Goal: Task Accomplishment & Management: Manage account settings

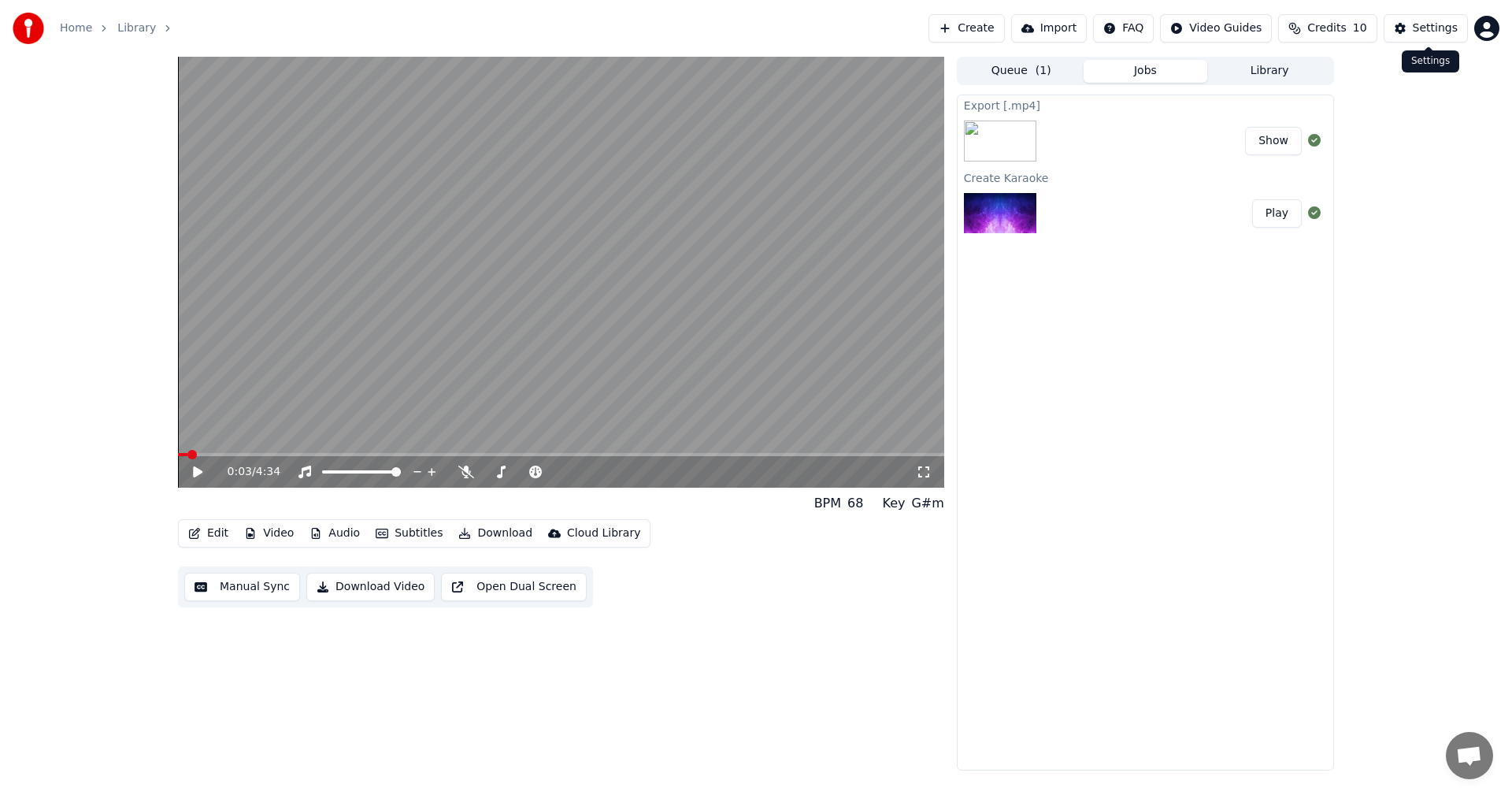
click at [1434, 30] on div "Settings" at bounding box center [1435, 28] width 45 height 15
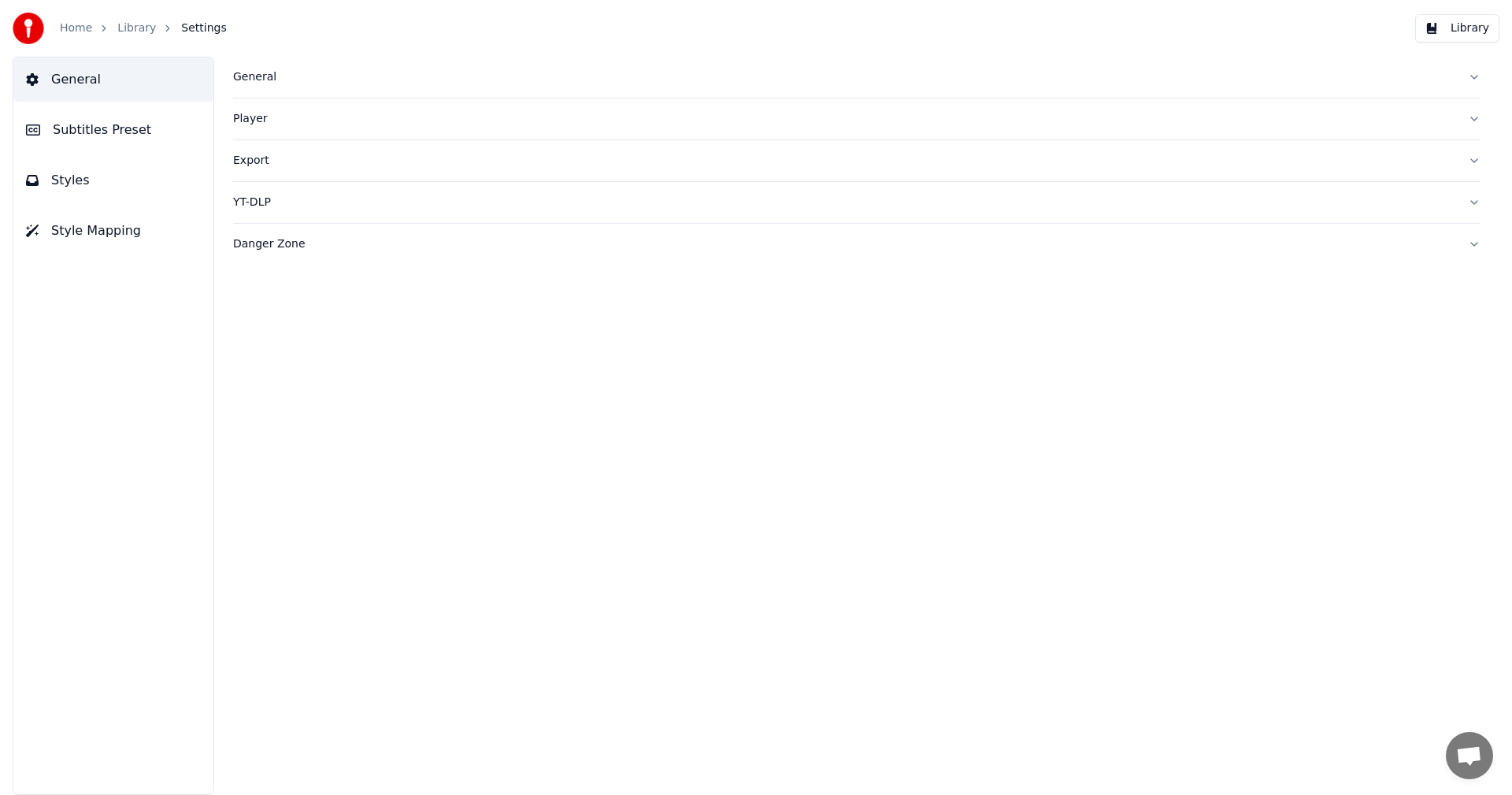
click at [122, 126] on span "Subtitles Preset" at bounding box center [101, 130] width 98 height 19
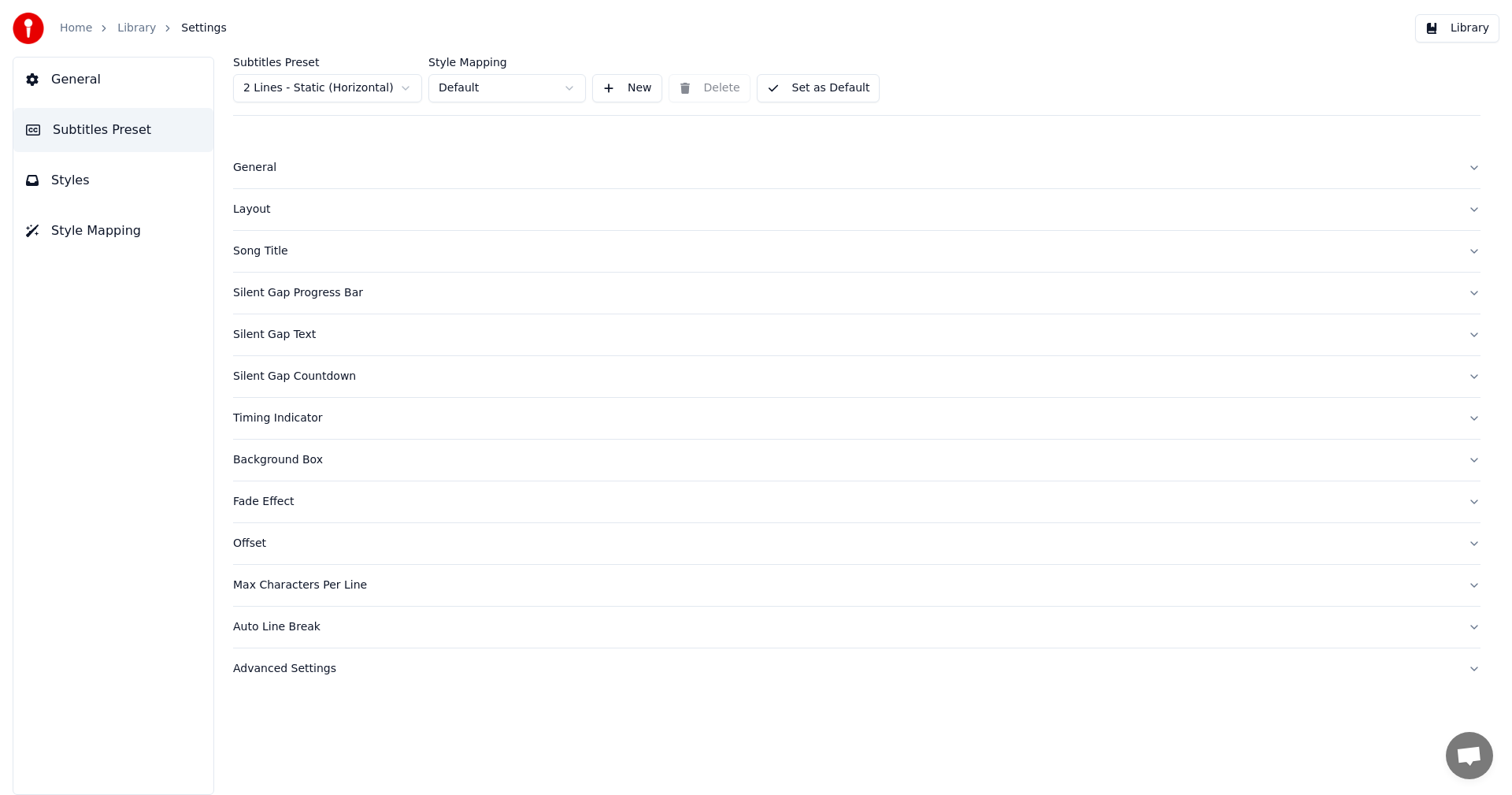
click at [281, 675] on div "Advanced Settings" at bounding box center [843, 669] width 1222 height 15
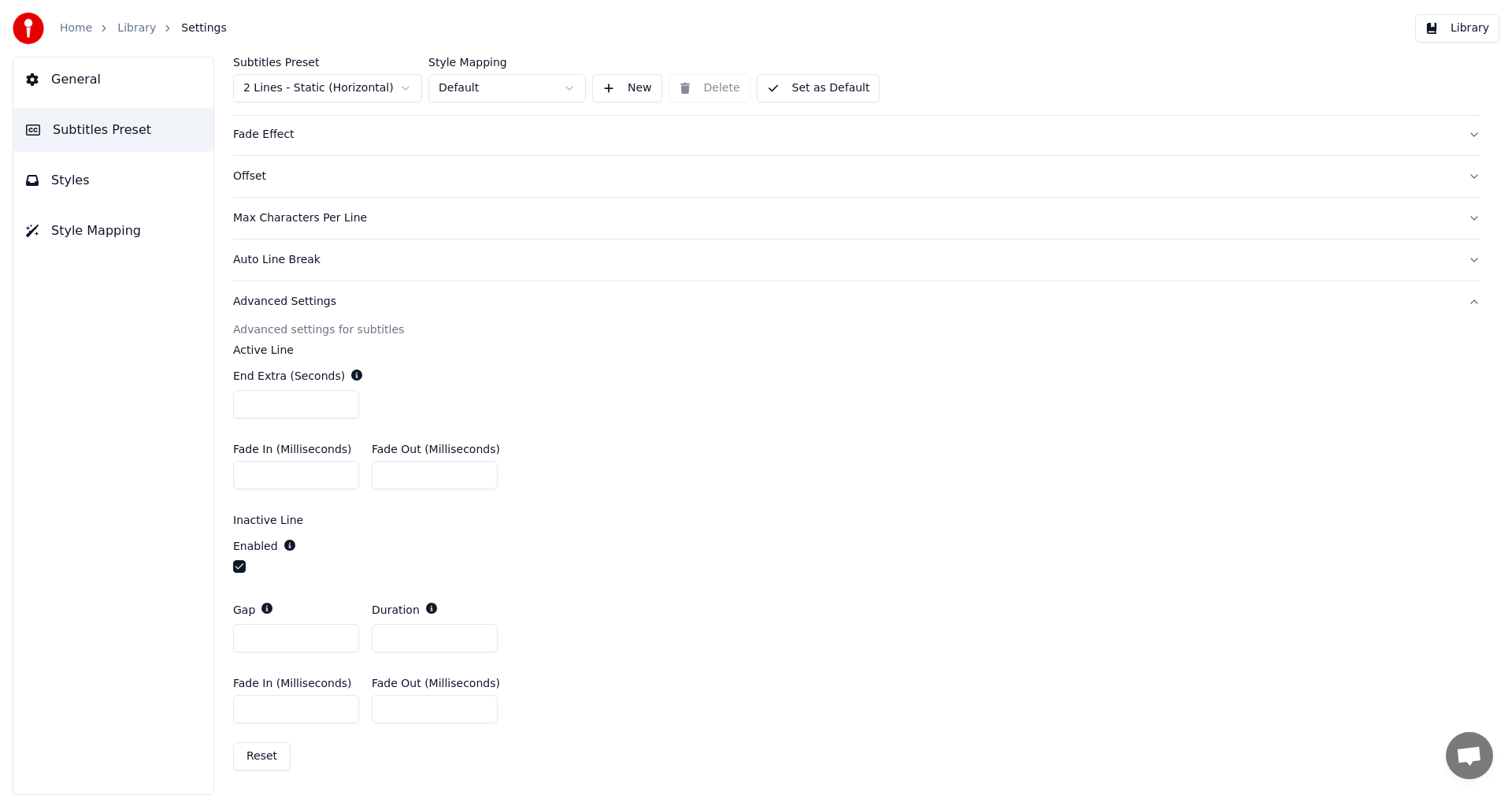
scroll to position [52, 0]
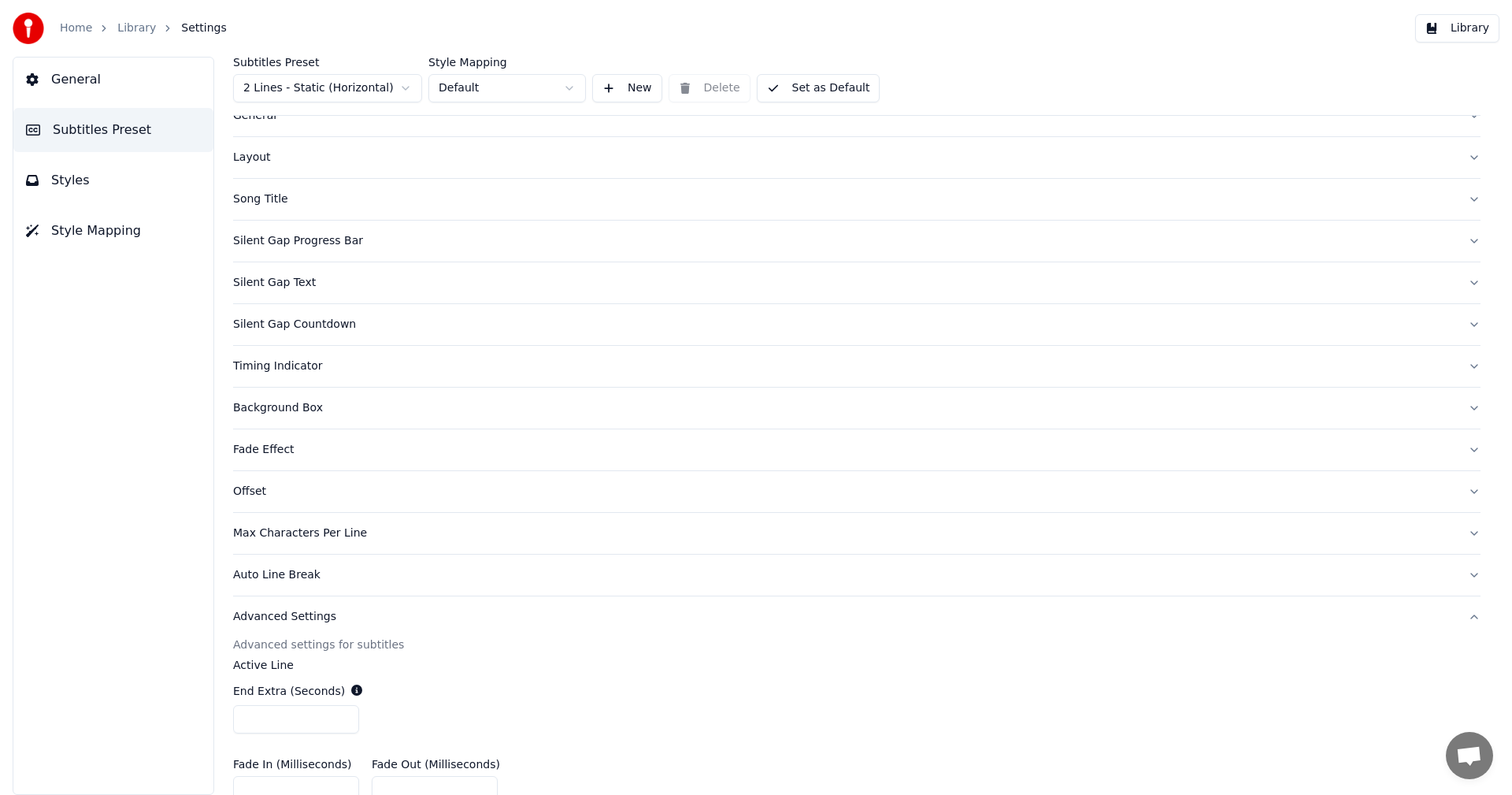
click at [124, 227] on span "Style Mapping" at bounding box center [96, 231] width 90 height 19
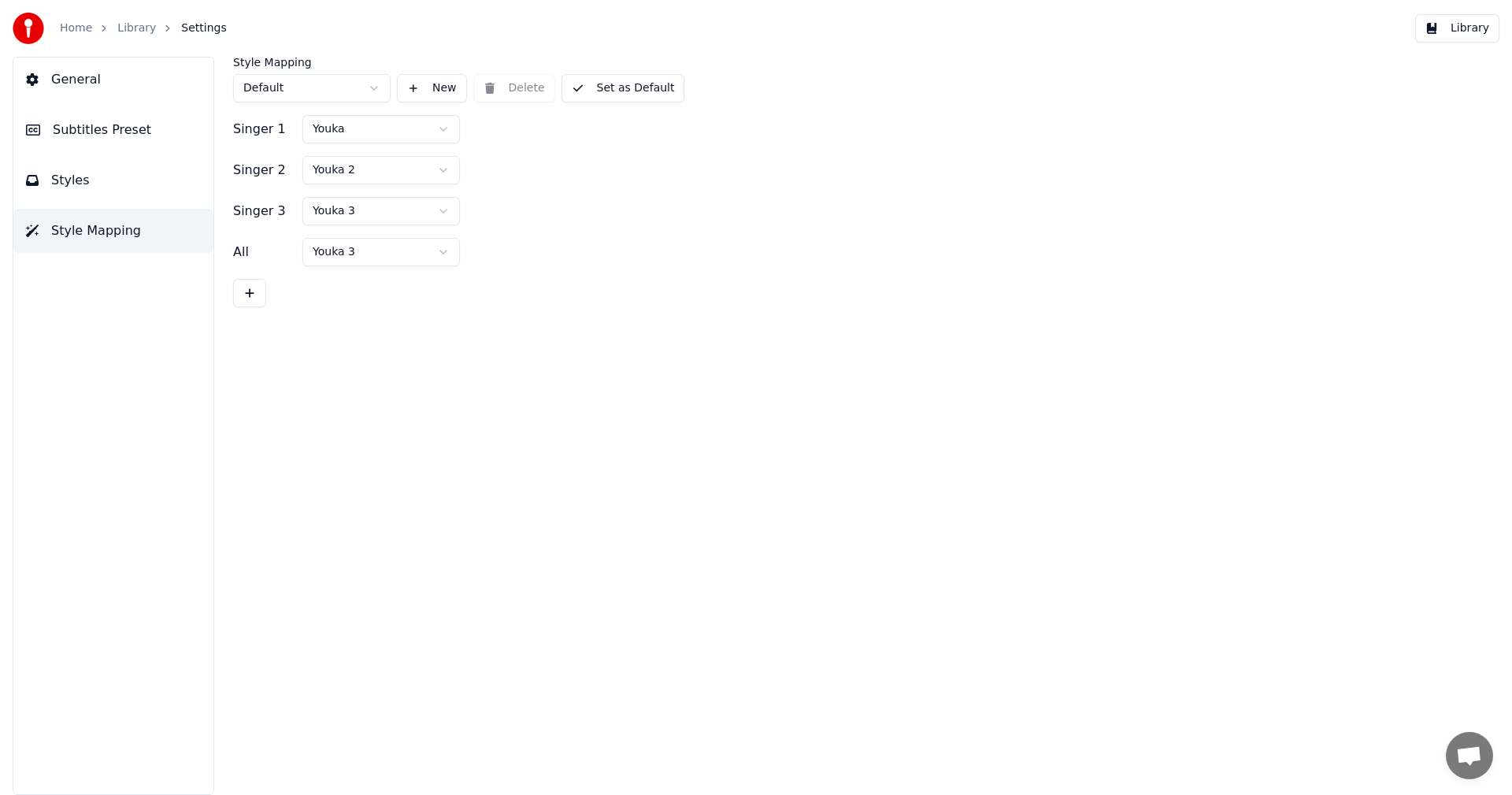
scroll to position [0, 0]
click at [357, 170] on html "Home Library Settings Library General Subtitles Preset Styles Style Mapping Sty…" at bounding box center [756, 398] width 1512 height 795
click at [335, 131] on html "Home Library Settings Library General Subtitles Preset Styles Style Mapping Sty…" at bounding box center [756, 398] width 1512 height 795
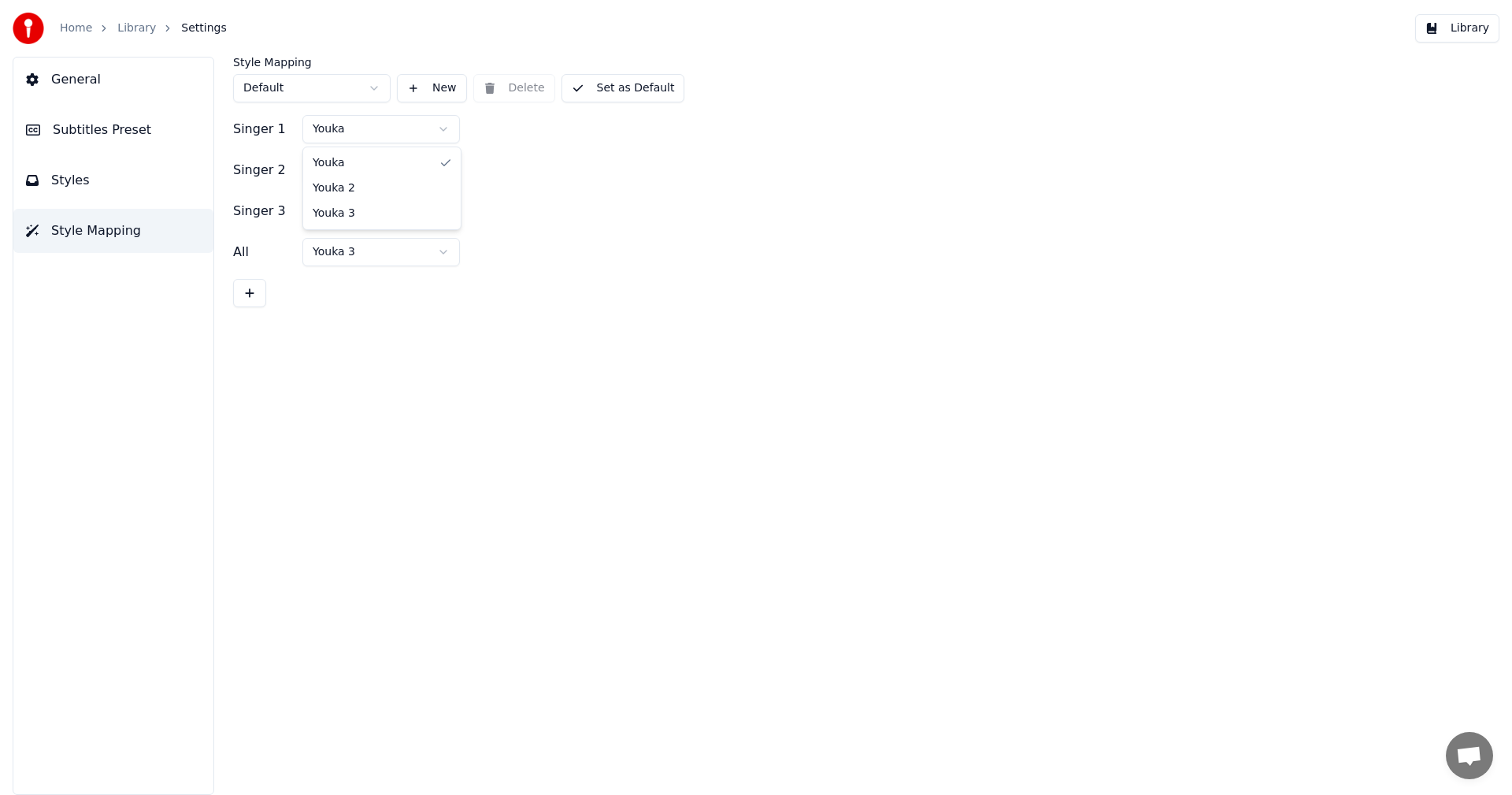
click at [310, 131] on html "Home Library Settings Library General Subtitles Preset Styles Style Mapping Sty…" at bounding box center [756, 398] width 1512 height 795
click at [313, 130] on html "Home Library Settings Library General Subtitles Preset Styles Style Mapping Sty…" at bounding box center [756, 398] width 1512 height 795
click at [304, 90] on html "Home Library Settings Library General Subtitles Preset Styles Style Mapping Sty…" at bounding box center [756, 398] width 1512 height 795
click at [101, 119] on button "Subtitles Preset" at bounding box center [113, 131] width 200 height 44
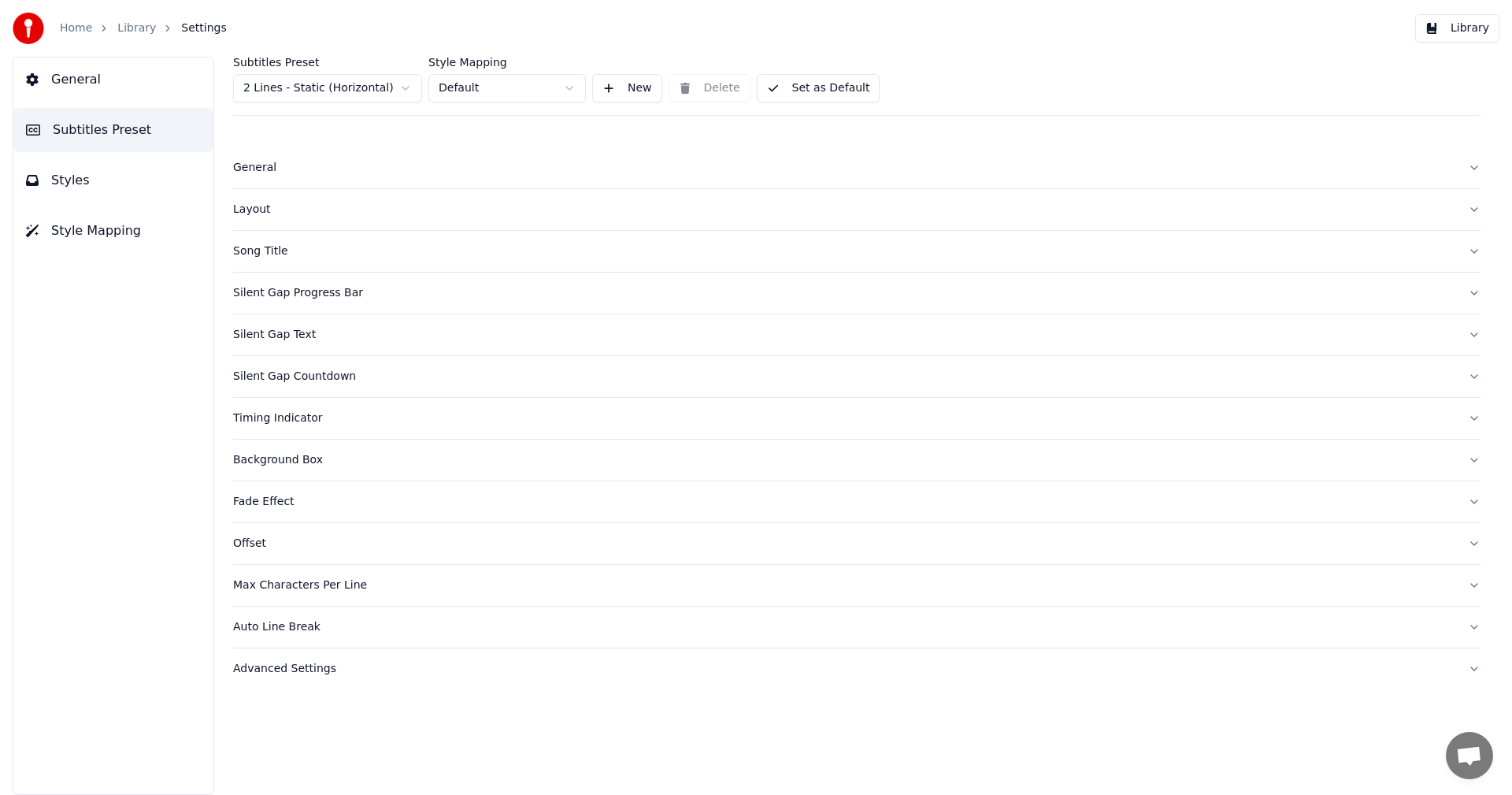
click at [287, 673] on div "Advanced Settings" at bounding box center [843, 669] width 1222 height 15
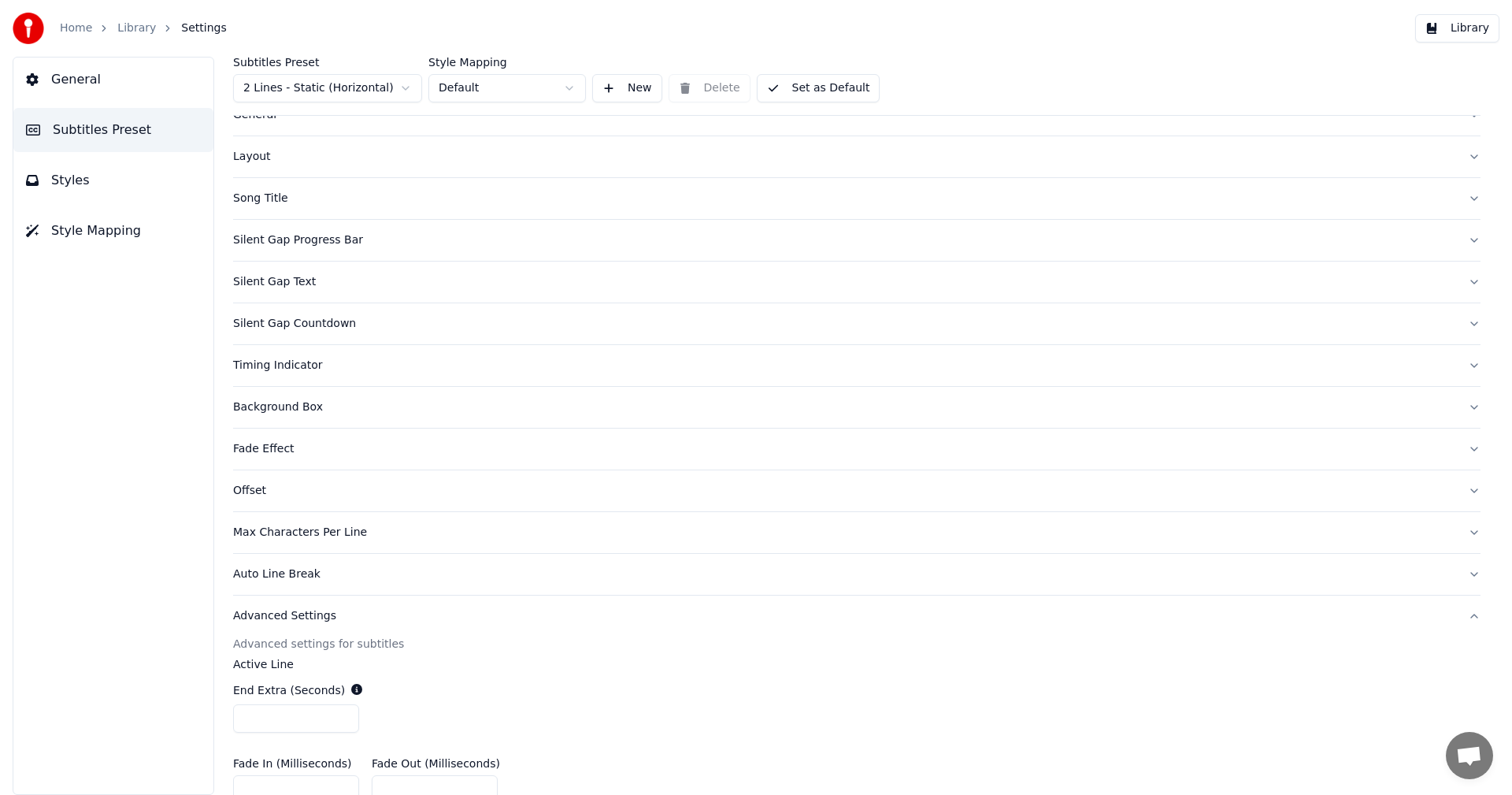
scroll to position [52, 0]
click at [78, 84] on span "General" at bounding box center [76, 79] width 49 height 19
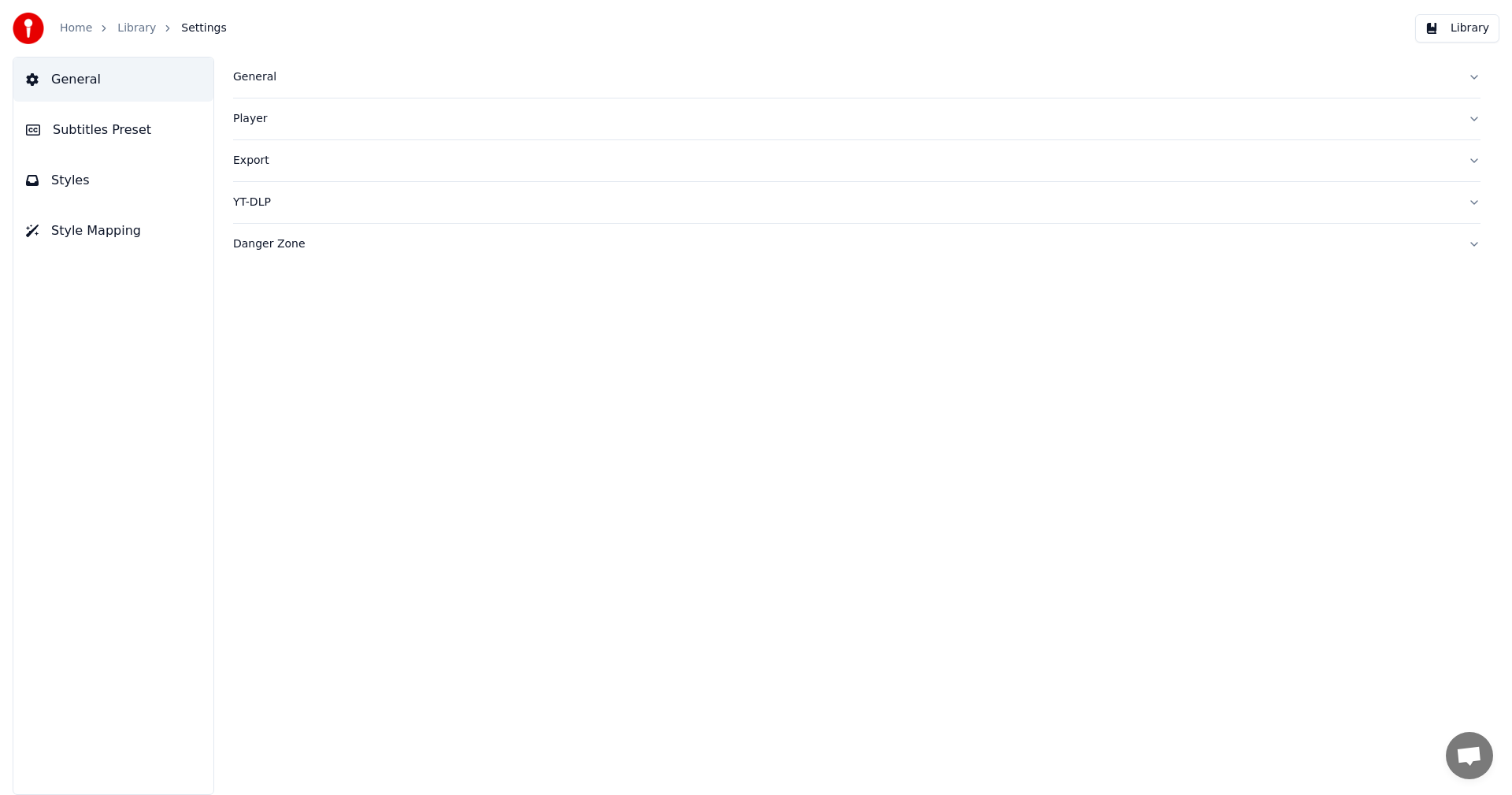
scroll to position [0, 0]
click at [268, 157] on div "Export" at bounding box center [843, 160] width 1222 height 15
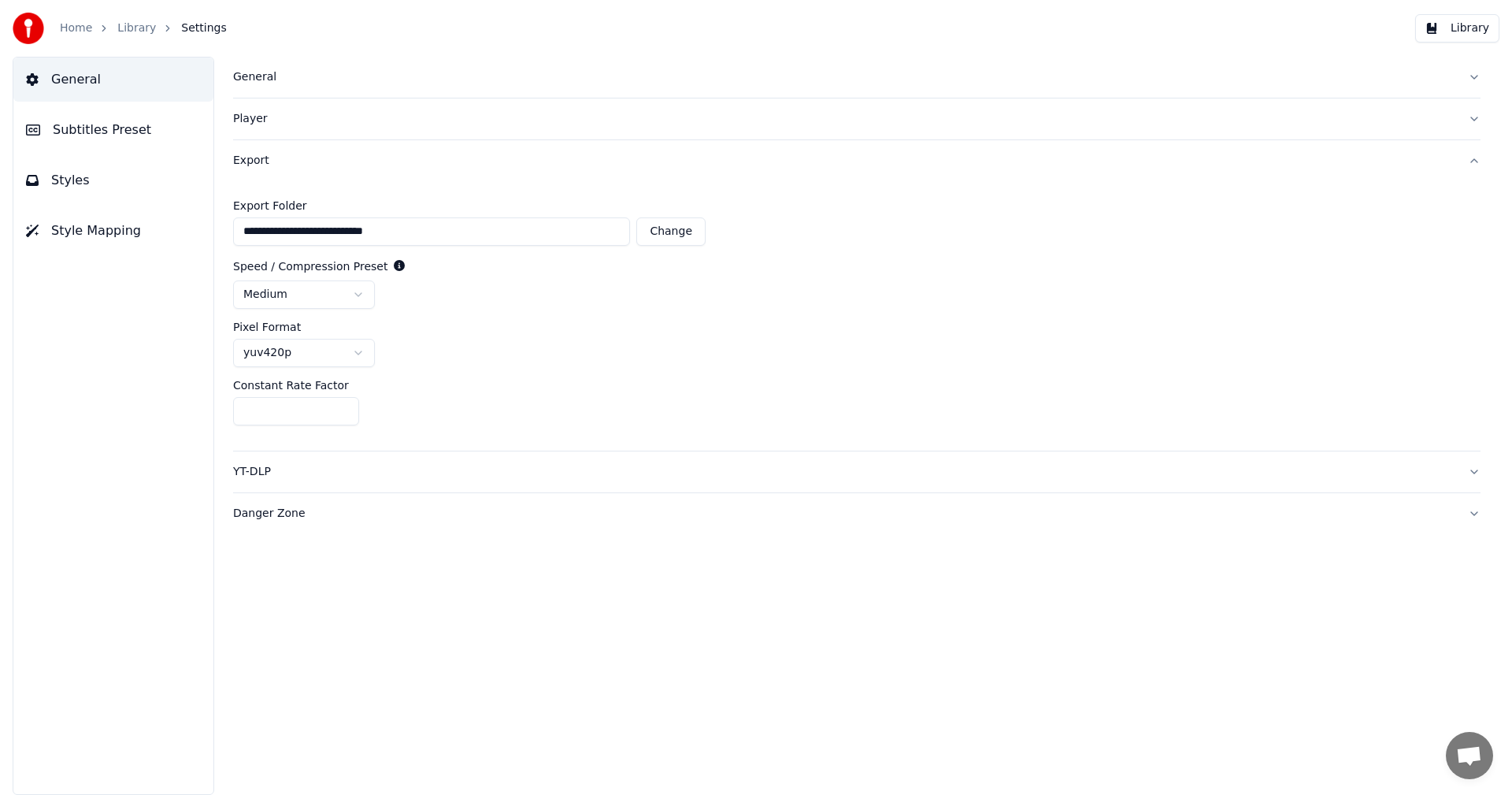
click at [263, 84] on div "General" at bounding box center [843, 77] width 1222 height 15
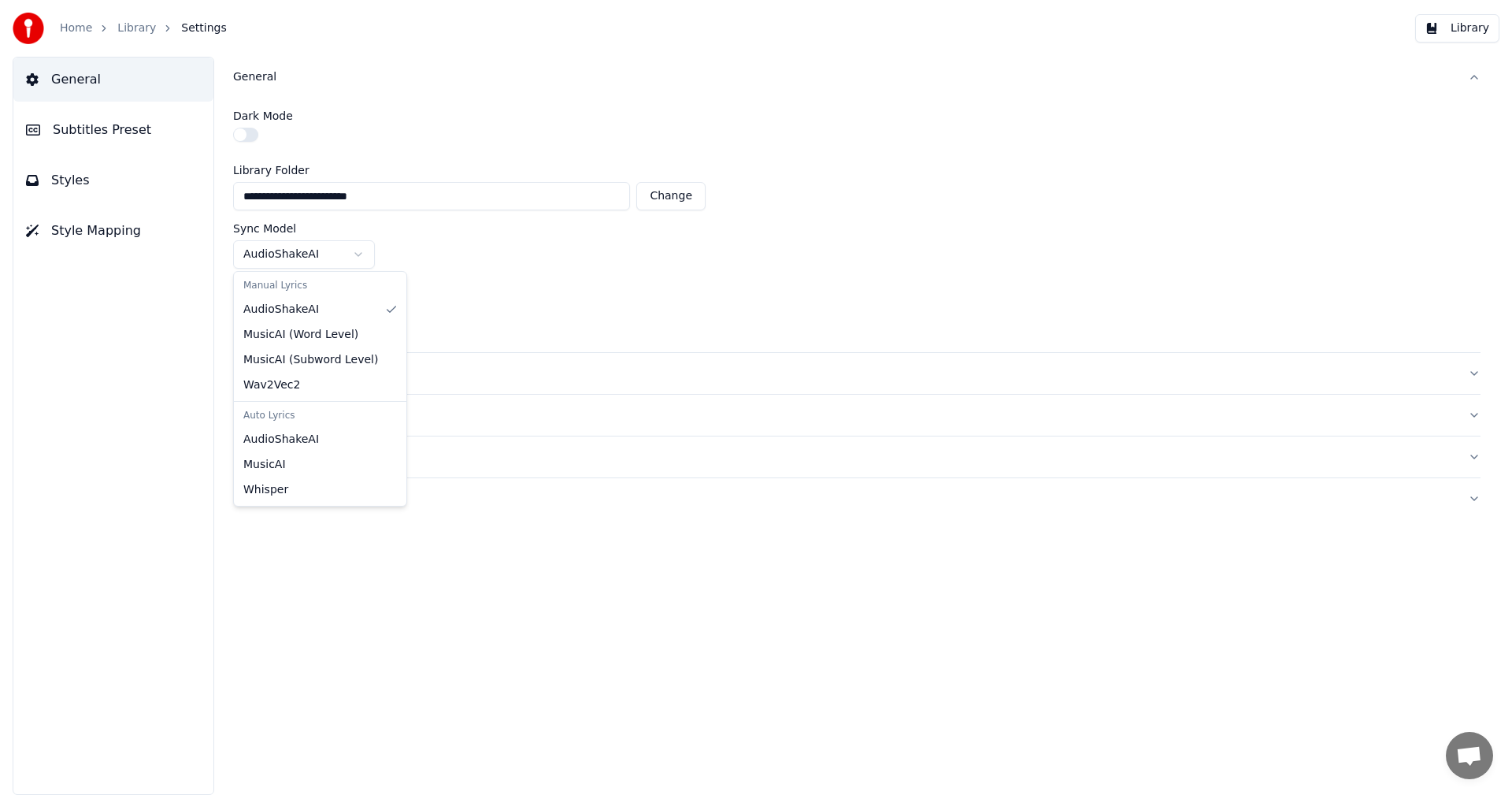
click at [360, 257] on html "**********" at bounding box center [756, 398] width 1512 height 795
click at [453, 256] on html "**********" at bounding box center [756, 398] width 1512 height 795
click at [72, 24] on link "Home" at bounding box center [76, 28] width 32 height 15
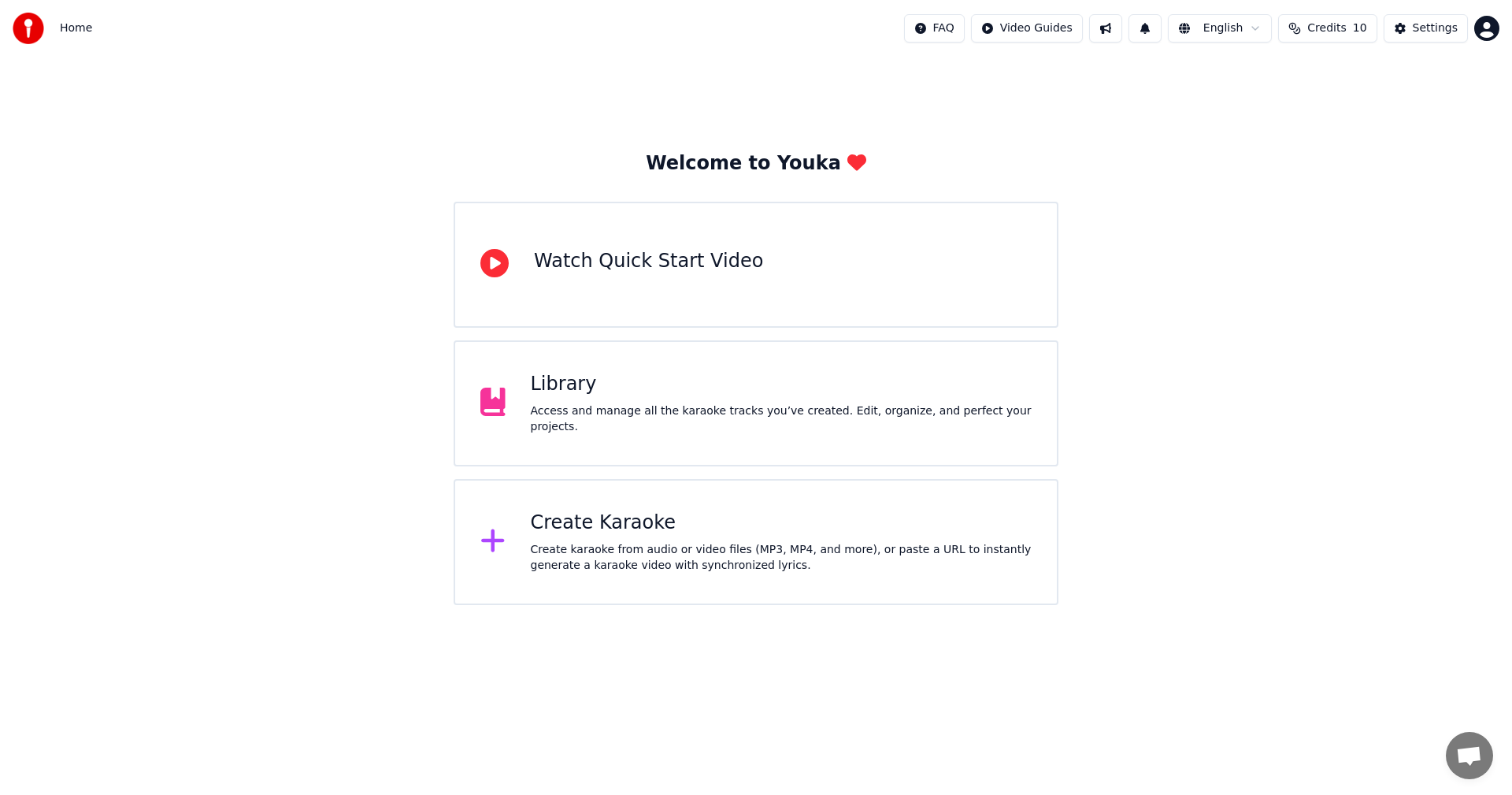
click at [805, 521] on div "Create Karaoke" at bounding box center [781, 523] width 501 height 26
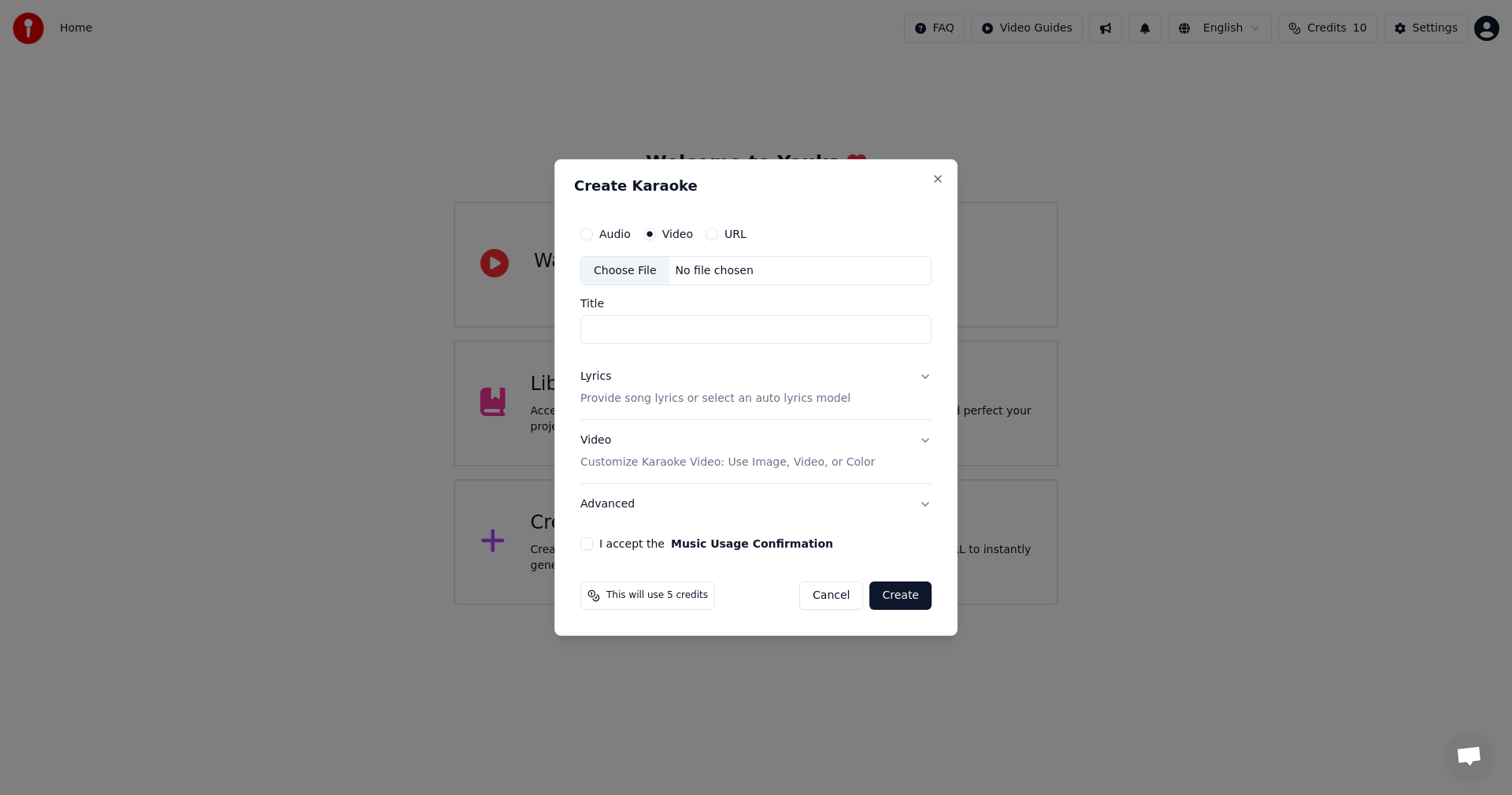
click at [689, 276] on div "No file chosen" at bounding box center [715, 270] width 90 height 15
type input "**********"
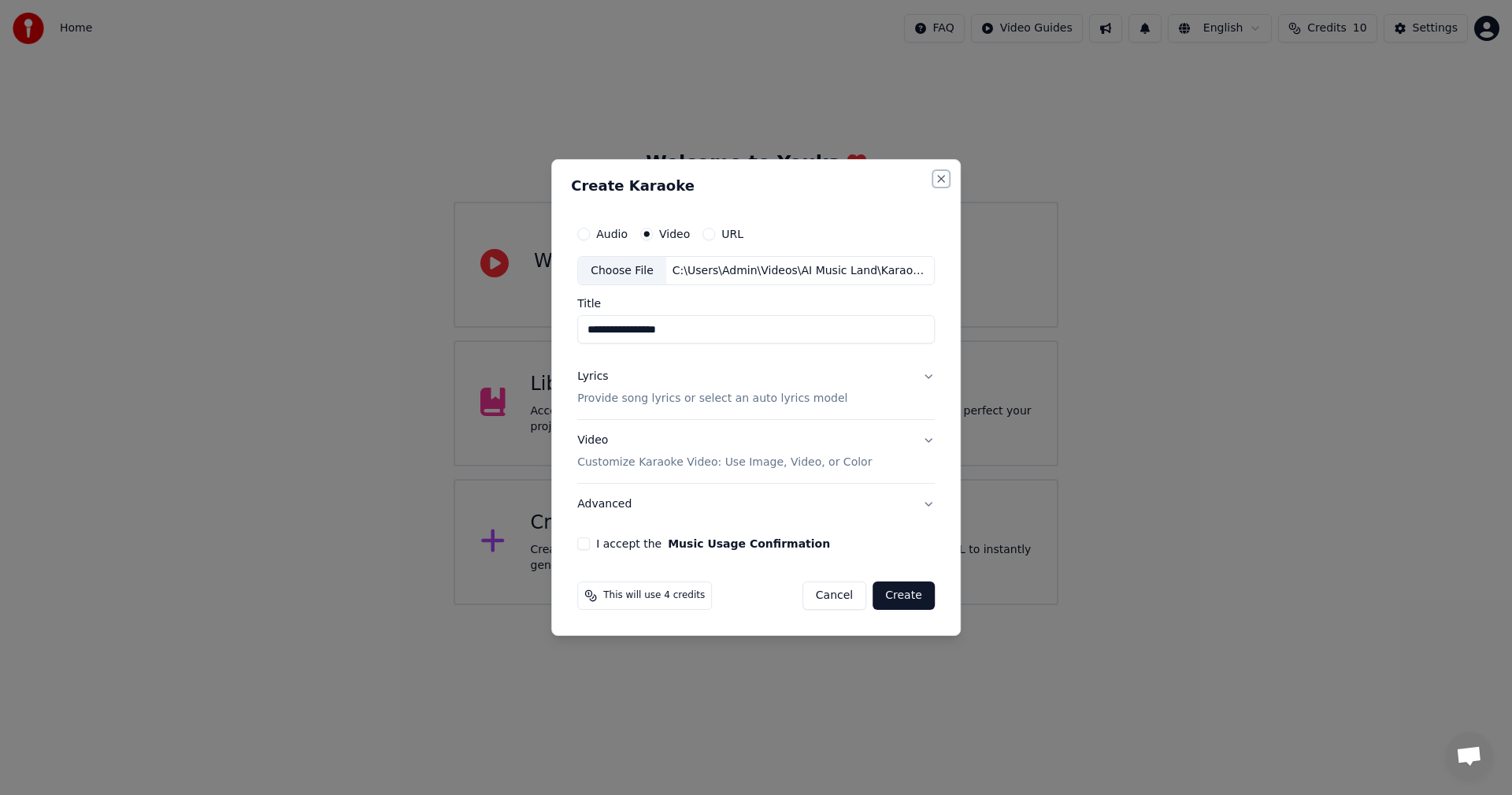
click at [936, 180] on button "Close" at bounding box center [941, 178] width 13 height 13
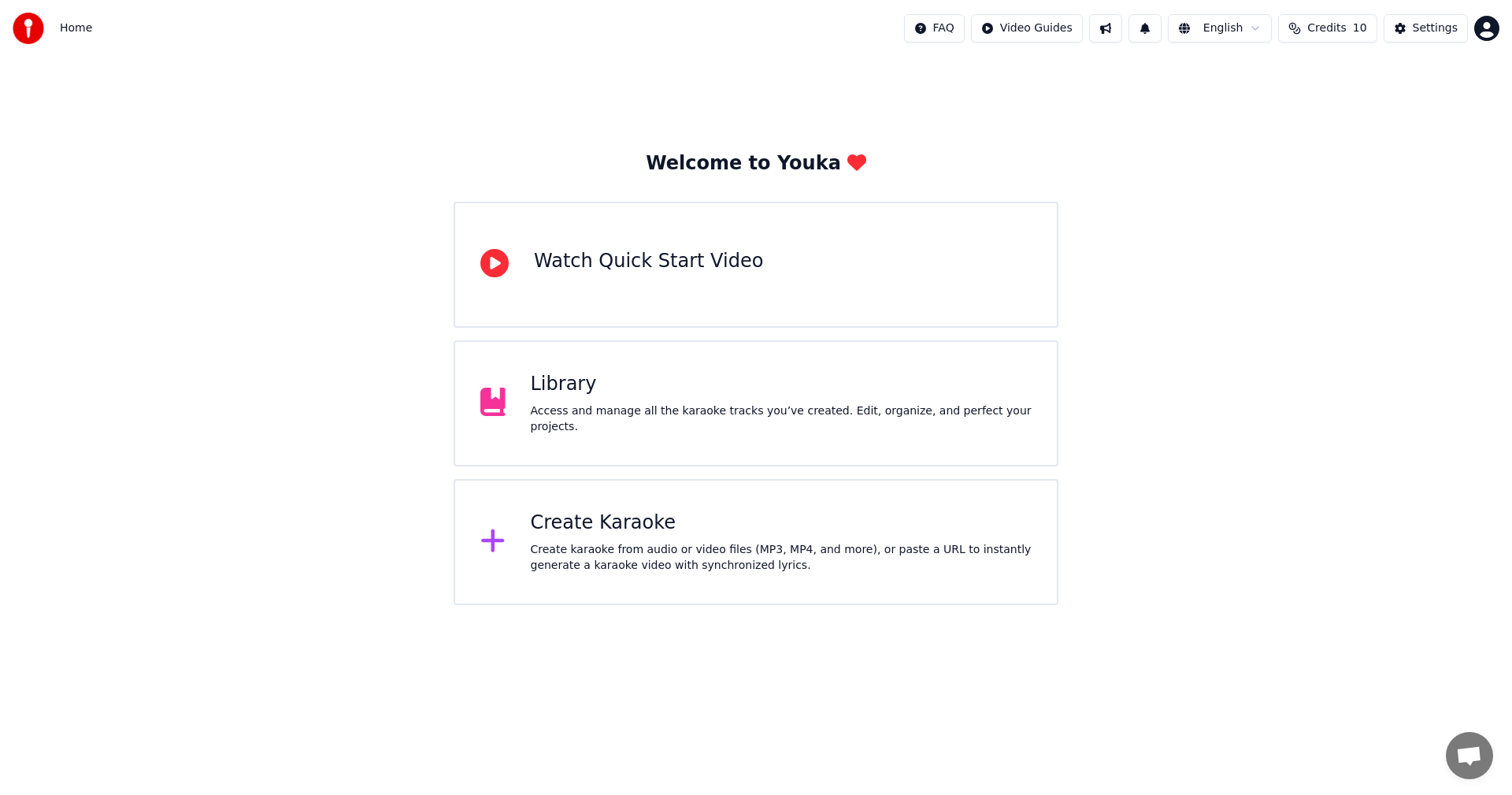
click at [1494, 37] on html "Home FAQ Video Guides English Credits 10 Settings Welcome to Youka Watch Quick …" at bounding box center [756, 302] width 1512 height 605
click at [1413, 185] on div "Sign Out" at bounding box center [1417, 198] width 181 height 26
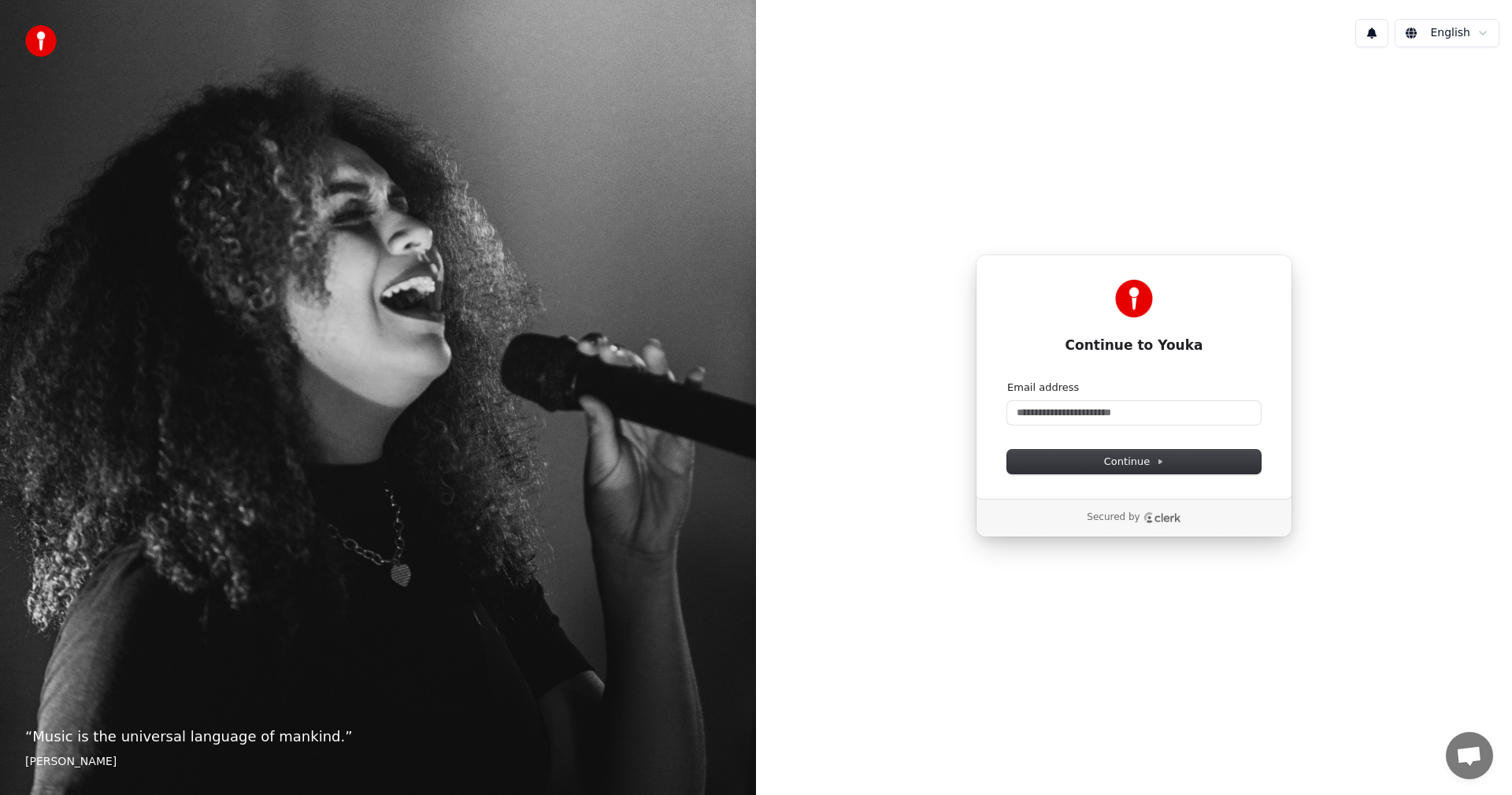
click at [1479, 3] on div "English Continue to Youka Continue with Google or Email address Continue Secure…" at bounding box center [1134, 398] width 756 height 795
click at [1046, 417] on input "Email address" at bounding box center [1133, 413] width 253 height 24
paste input "**********"
click at [1090, 463] on button "Continue" at bounding box center [1133, 461] width 253 height 24
type input "**********"
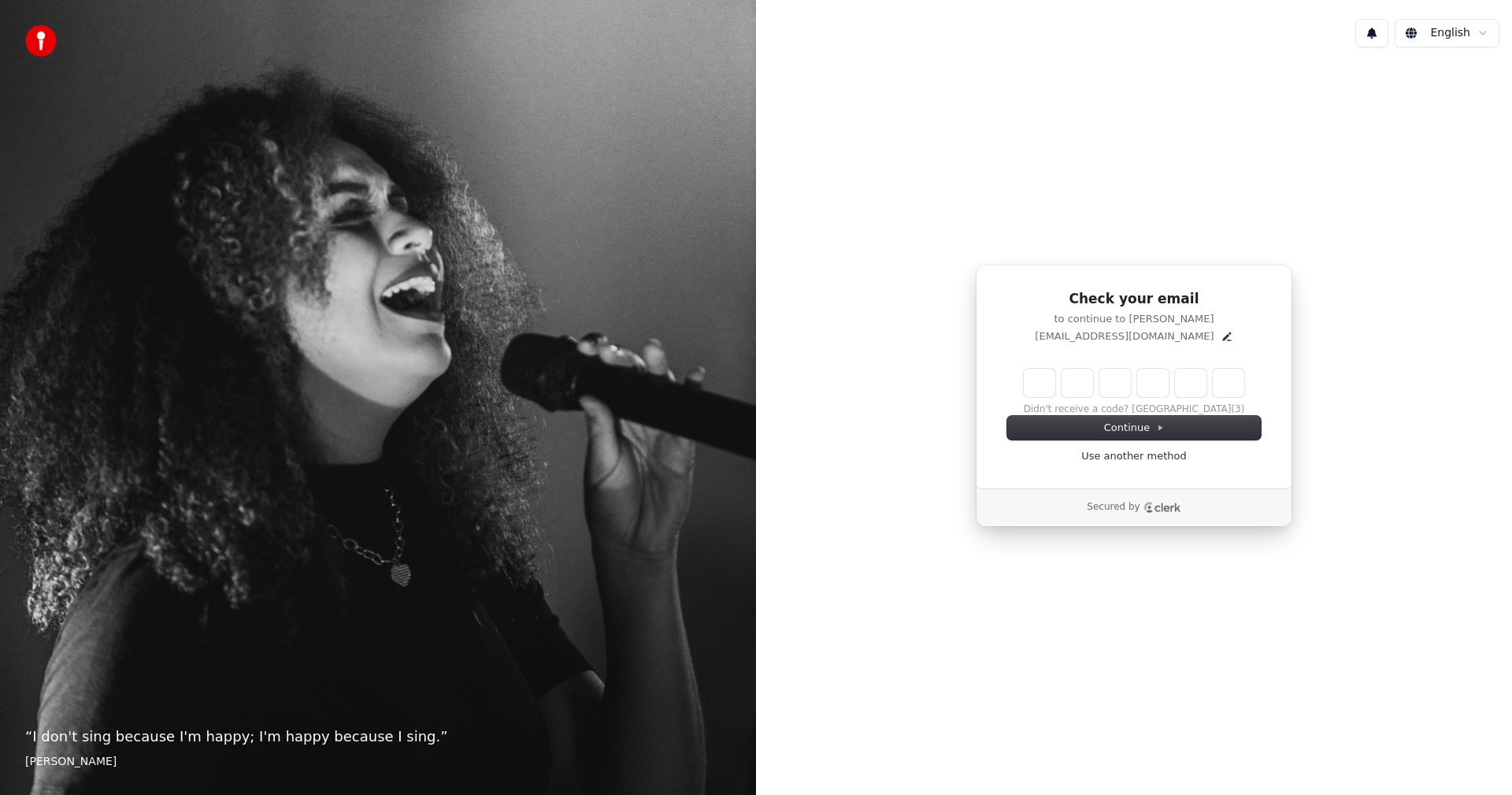
click at [1044, 381] on input "Enter verification code" at bounding box center [1134, 382] width 221 height 28
type input "******"
